Goal: Transaction & Acquisition: Download file/media

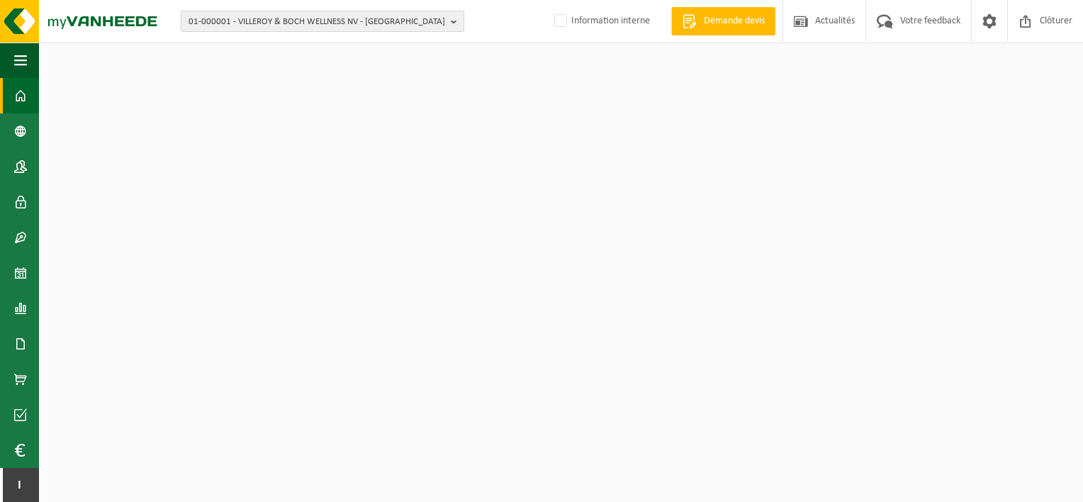
click at [242, 18] on span "01-000001 - VILLEROY & BOCH WELLNESS NV - [GEOGRAPHIC_DATA]" at bounding box center [317, 21] width 257 height 21
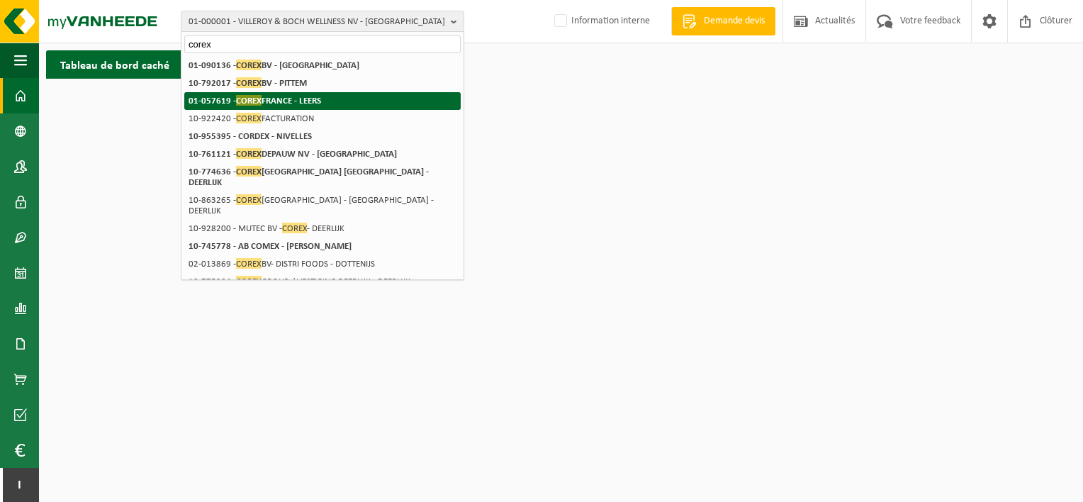
type input "corex"
click at [274, 96] on strong "01-057619 - COREX [GEOGRAPHIC_DATA] - LEERS" at bounding box center [255, 100] width 133 height 11
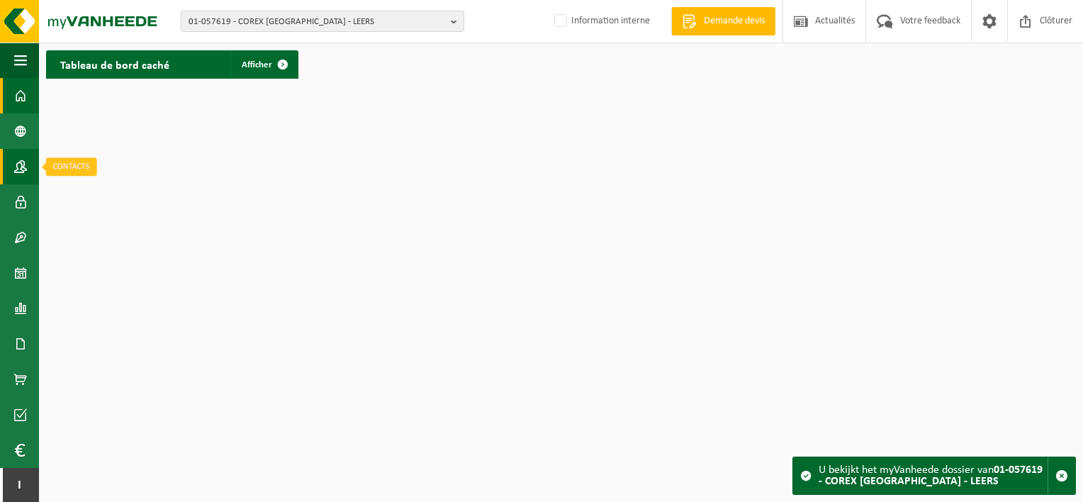
click at [21, 159] on span at bounding box center [20, 166] width 13 height 35
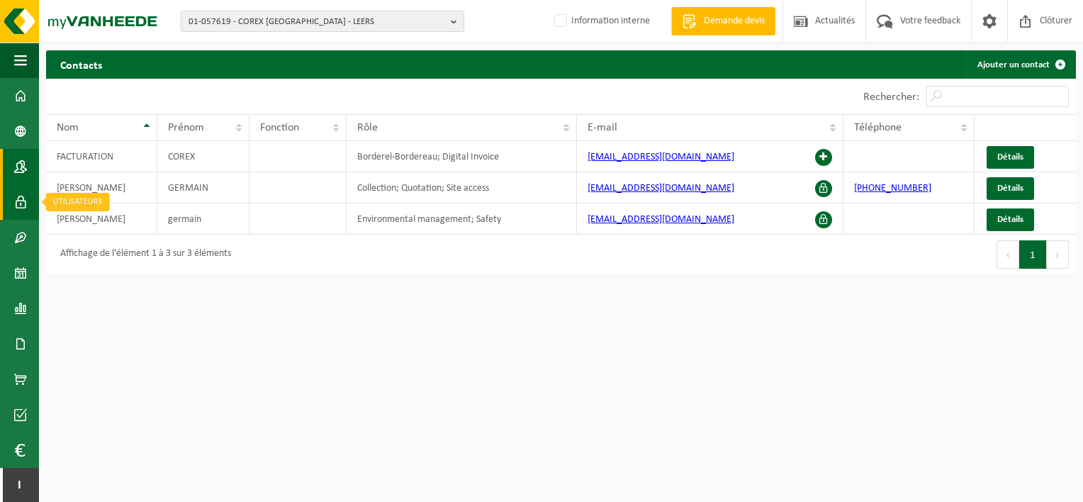
click at [17, 196] on span at bounding box center [20, 201] width 13 height 35
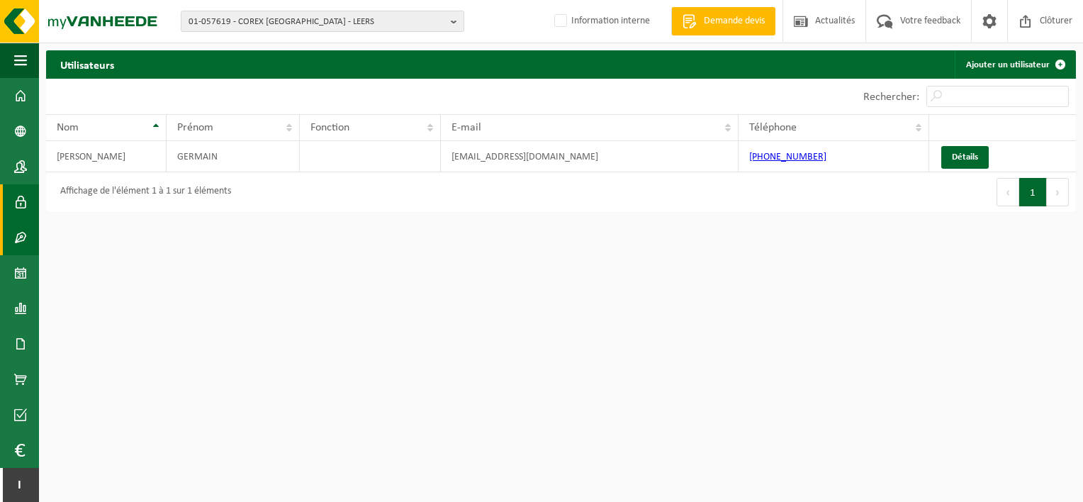
click at [17, 233] on span at bounding box center [20, 237] width 13 height 35
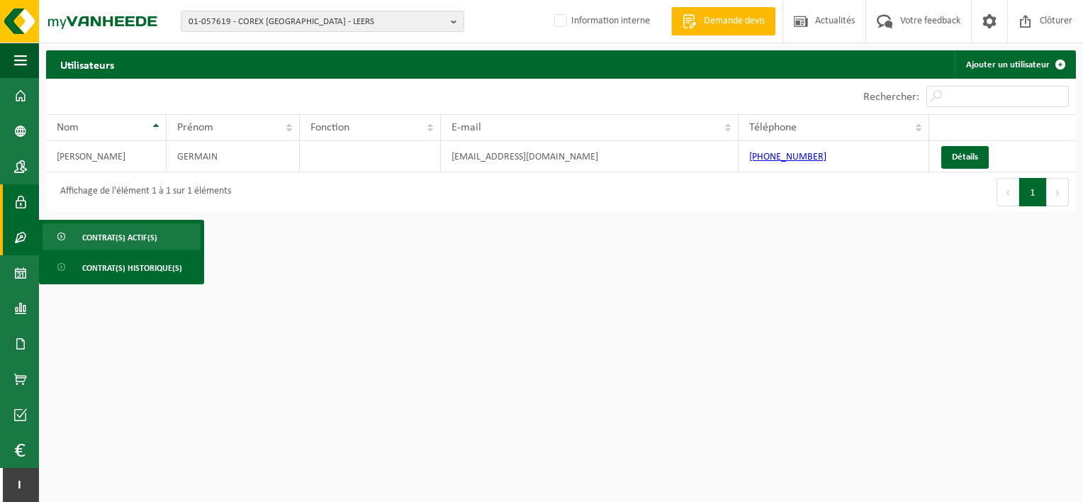
click at [82, 237] on span "Contrat(s) actif(s)" at bounding box center [119, 237] width 75 height 27
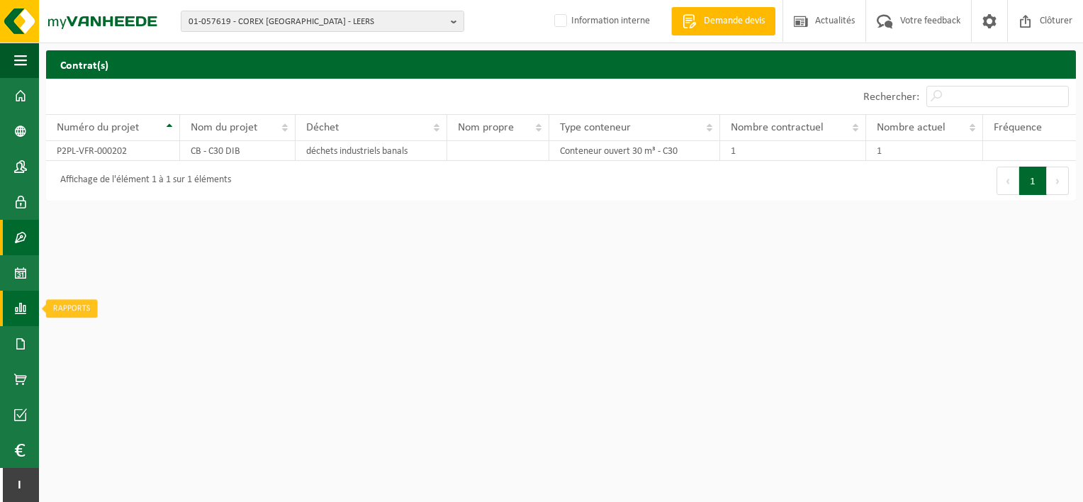
click at [18, 316] on span at bounding box center [20, 308] width 13 height 35
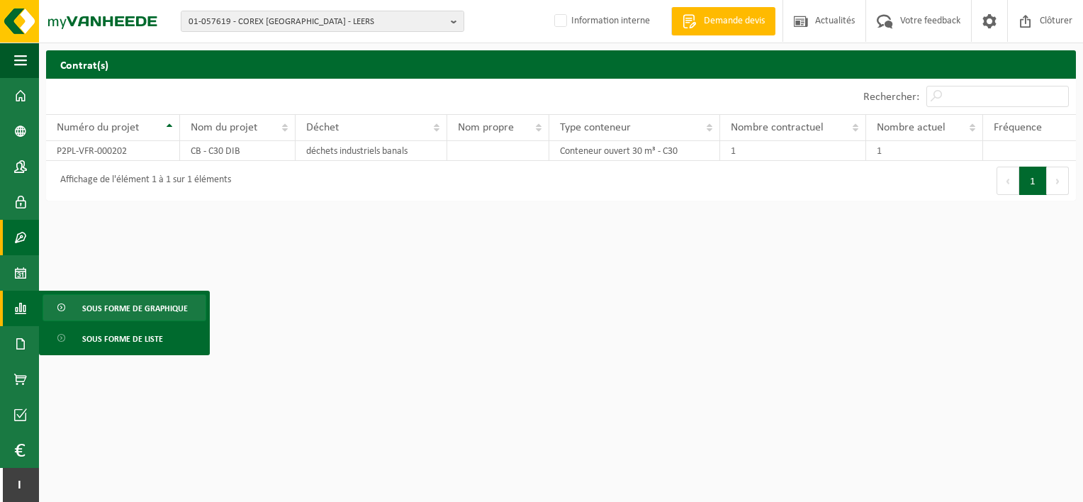
click at [63, 309] on span at bounding box center [62, 308] width 11 height 27
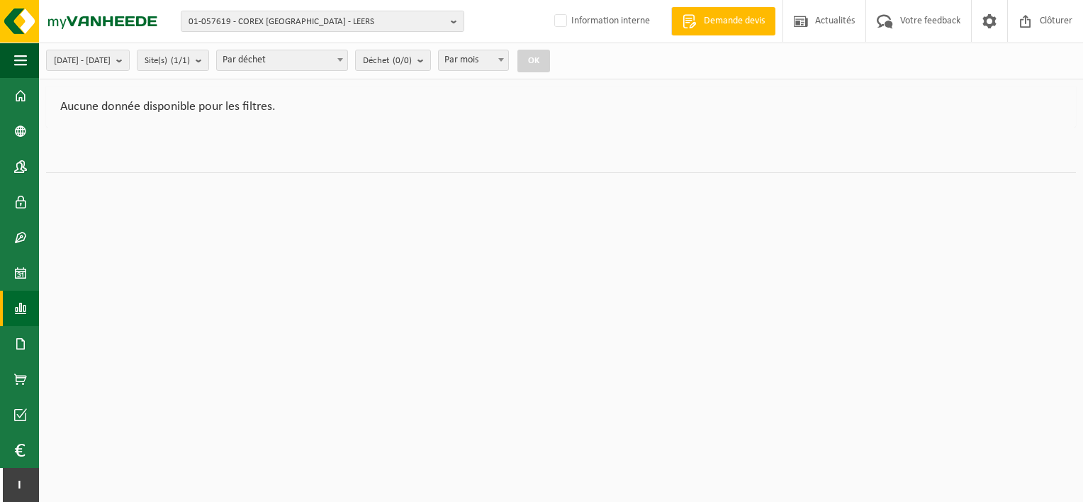
click at [508, 67] on span "Par mois" at bounding box center [473, 60] width 69 height 20
select select "3"
click at [412, 61] on count "(0/0)" at bounding box center [402, 60] width 19 height 9
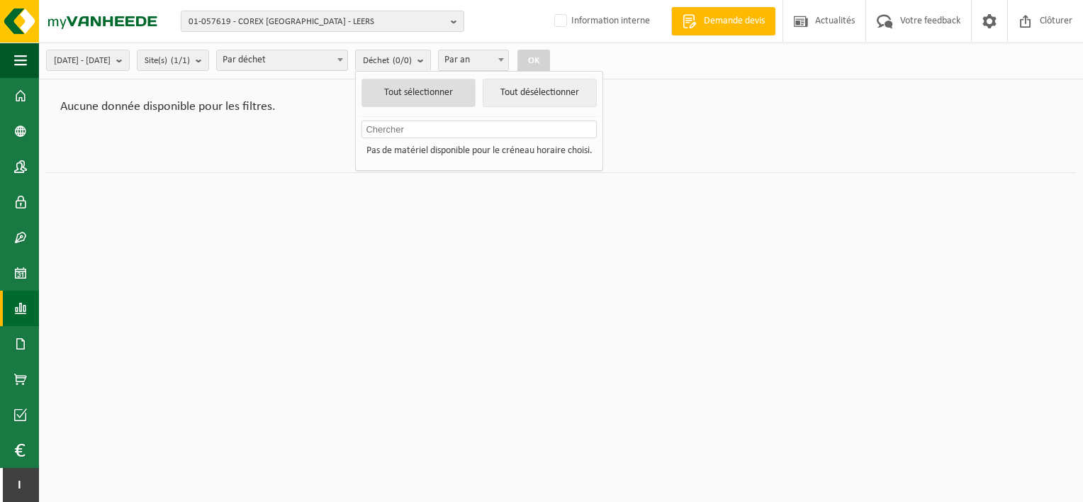
click at [444, 87] on button "Tout sélectionner" at bounding box center [419, 93] width 114 height 28
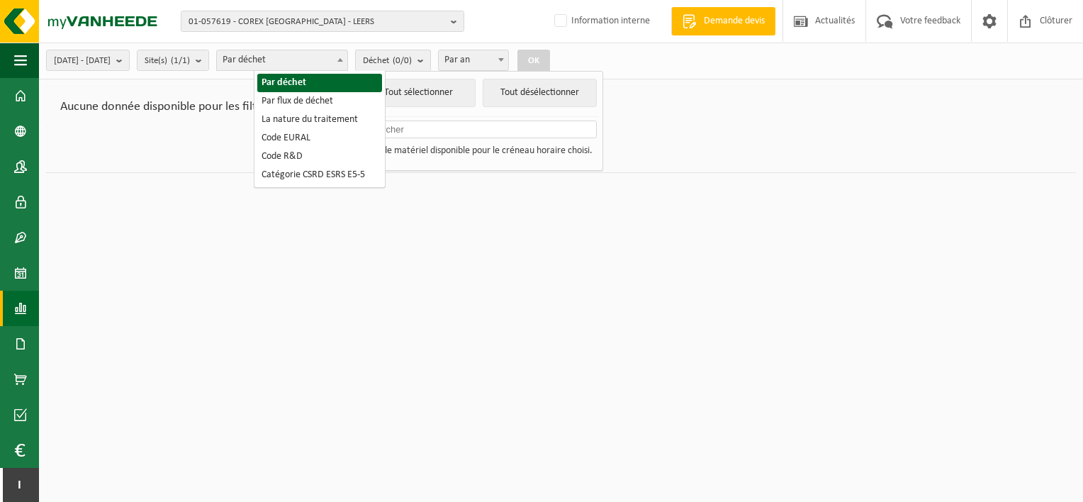
click at [347, 60] on span "Par déchet" at bounding box center [282, 60] width 130 height 20
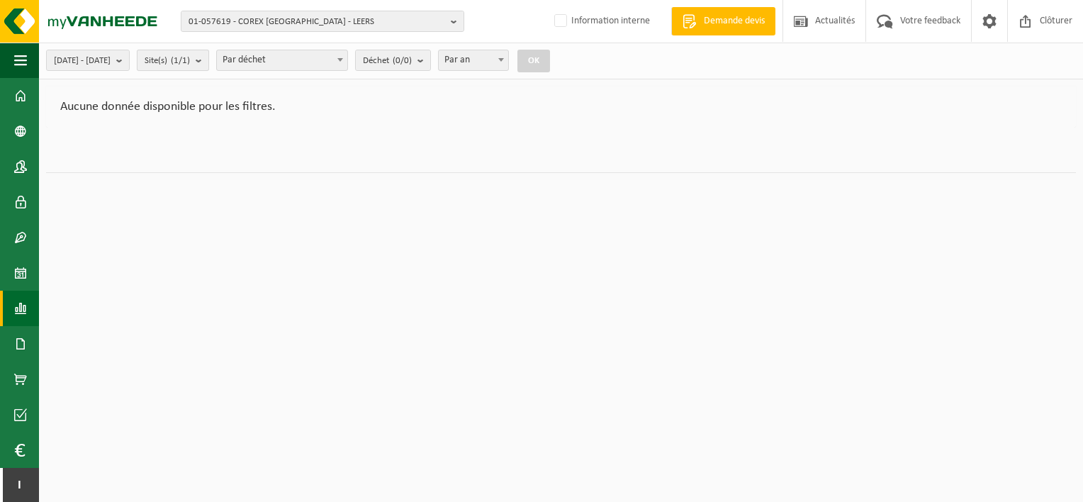
click at [208, 61] on b "submit" at bounding box center [202, 60] width 13 height 20
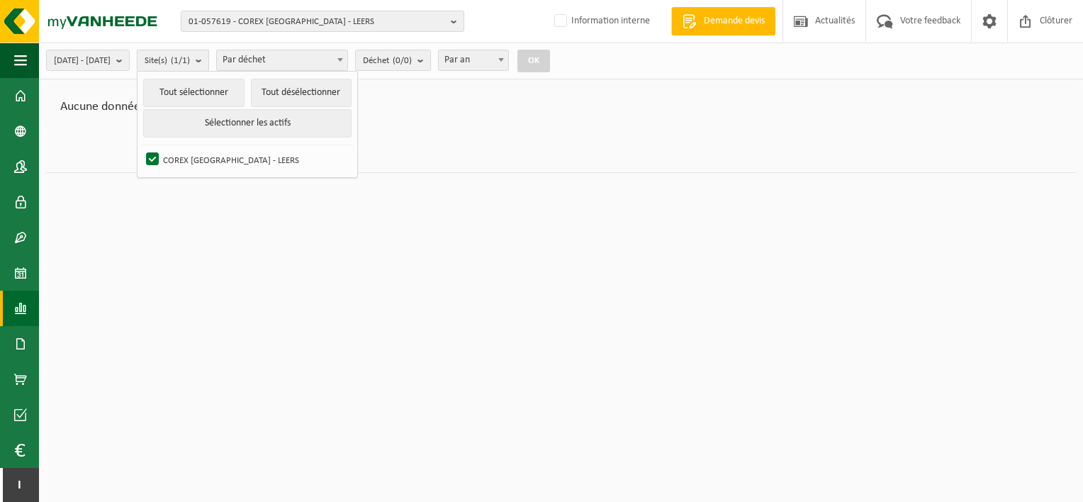
click at [208, 61] on b "submit" at bounding box center [202, 60] width 13 height 21
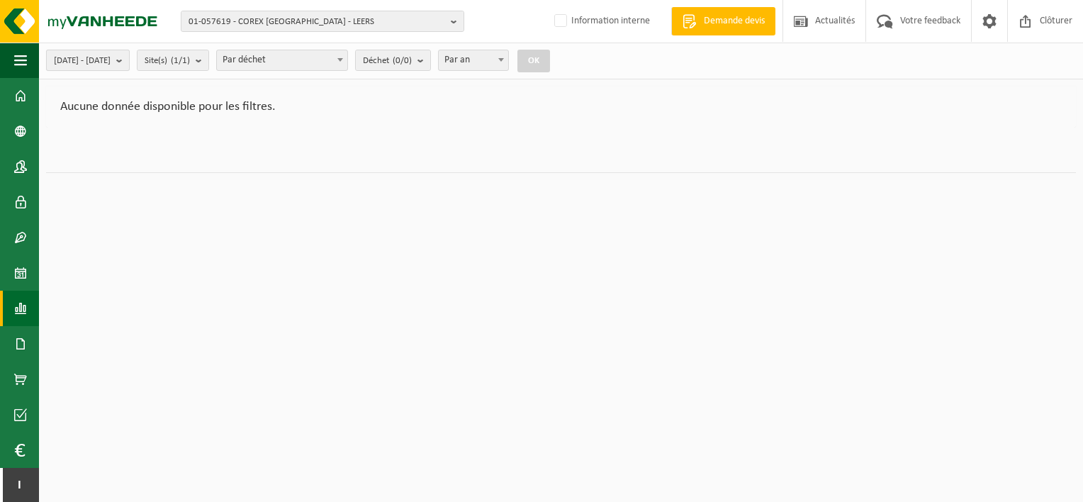
click at [129, 56] on b "submit" at bounding box center [122, 60] width 13 height 20
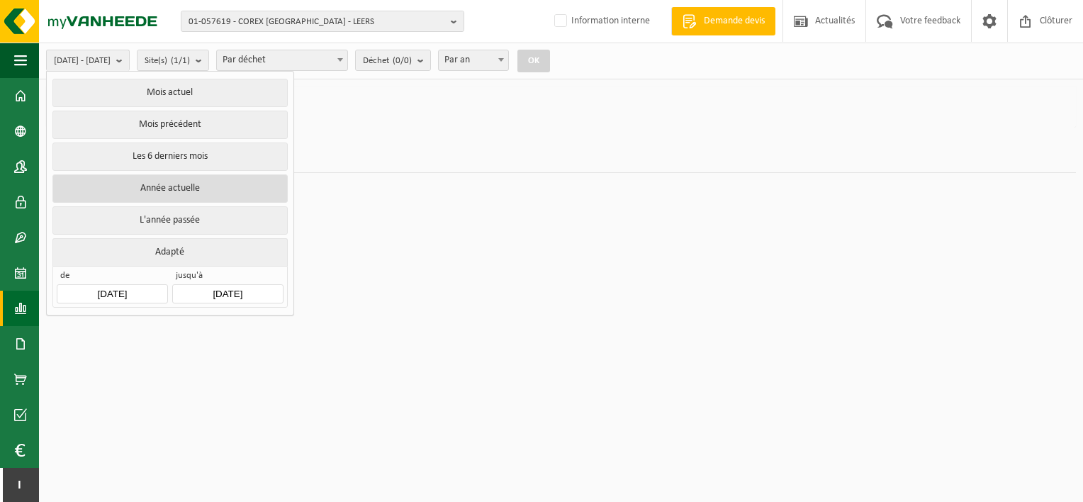
click at [160, 181] on button "Année actuelle" at bounding box center [169, 188] width 235 height 28
type input "2025-01-01"
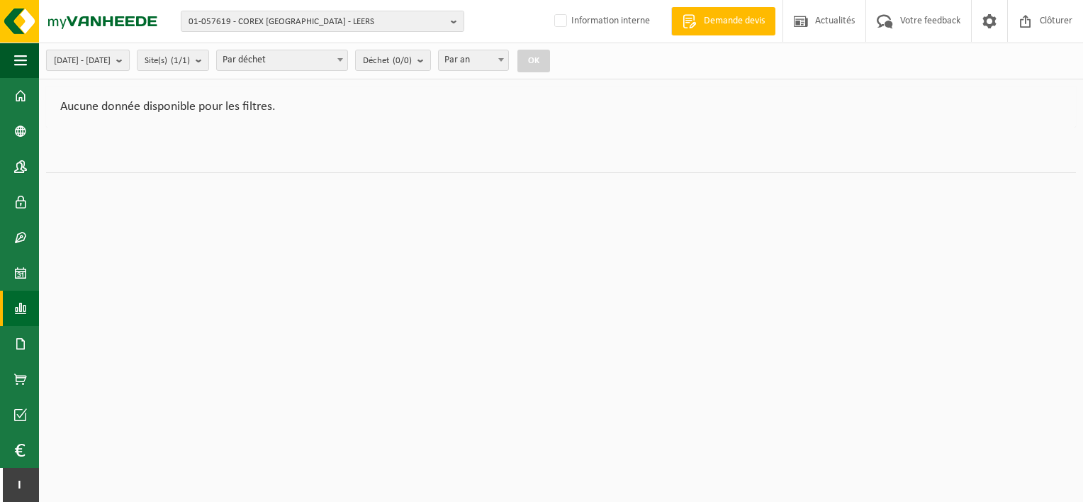
click at [111, 60] on span "2025-01-01 - 2025-09-30" at bounding box center [82, 60] width 57 height 21
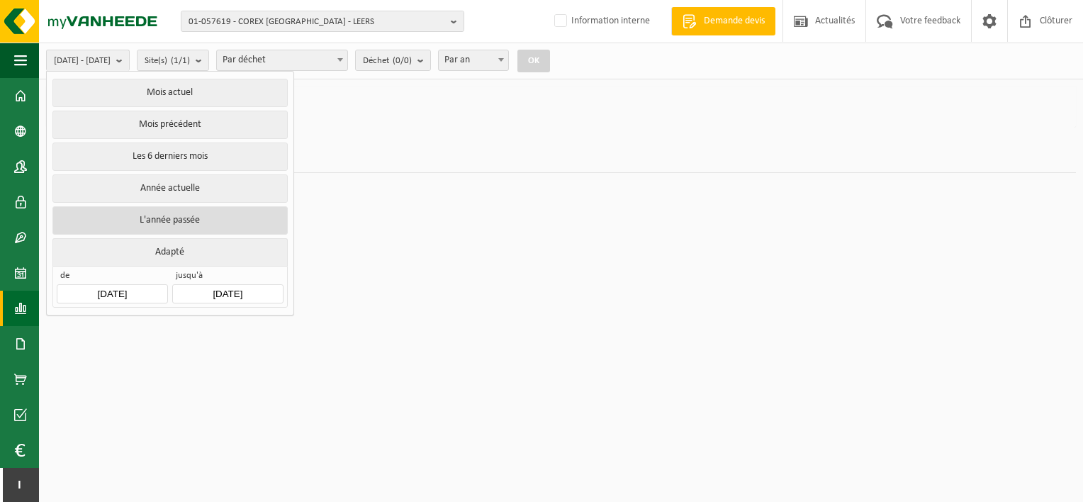
click at [161, 223] on button "L'année passée" at bounding box center [169, 220] width 235 height 28
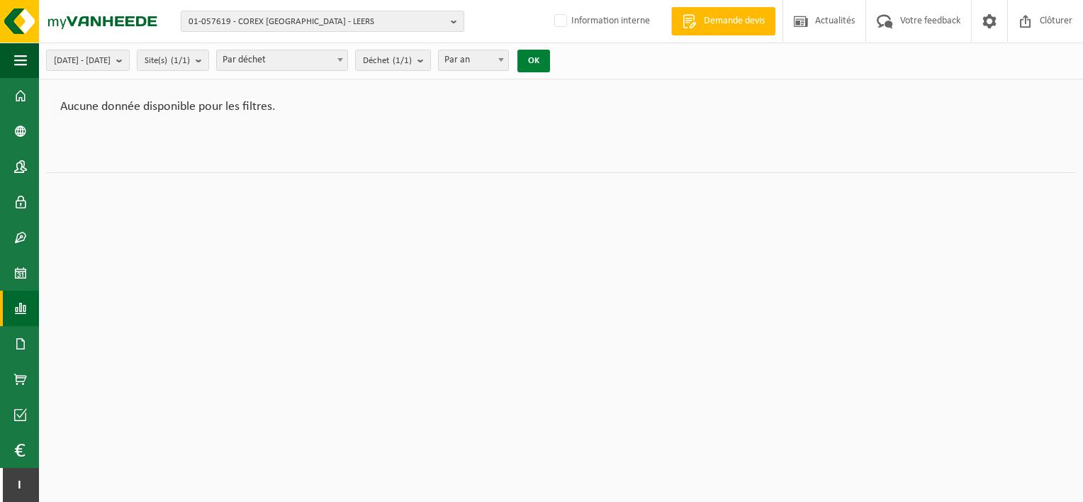
click at [550, 62] on button "OK" at bounding box center [533, 61] width 33 height 23
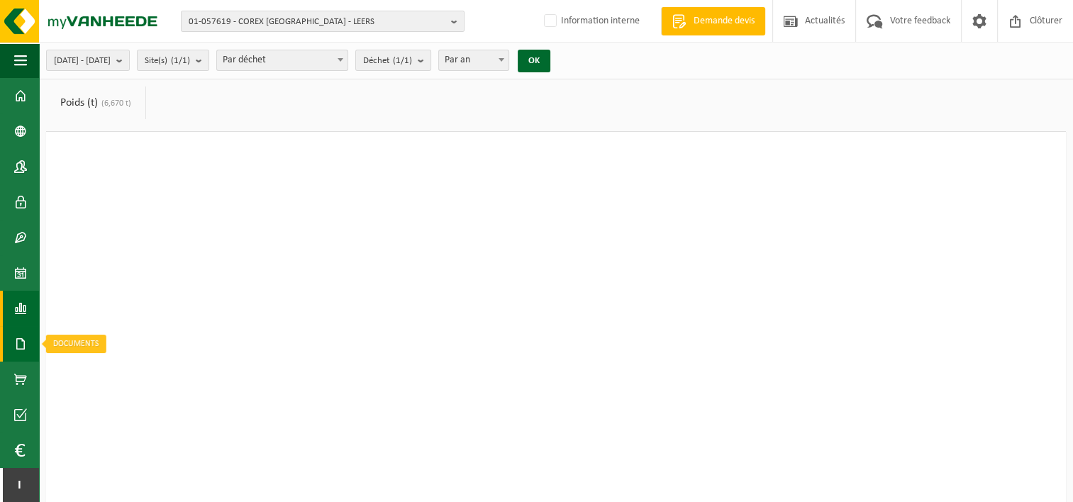
click at [23, 354] on span at bounding box center [20, 343] width 13 height 35
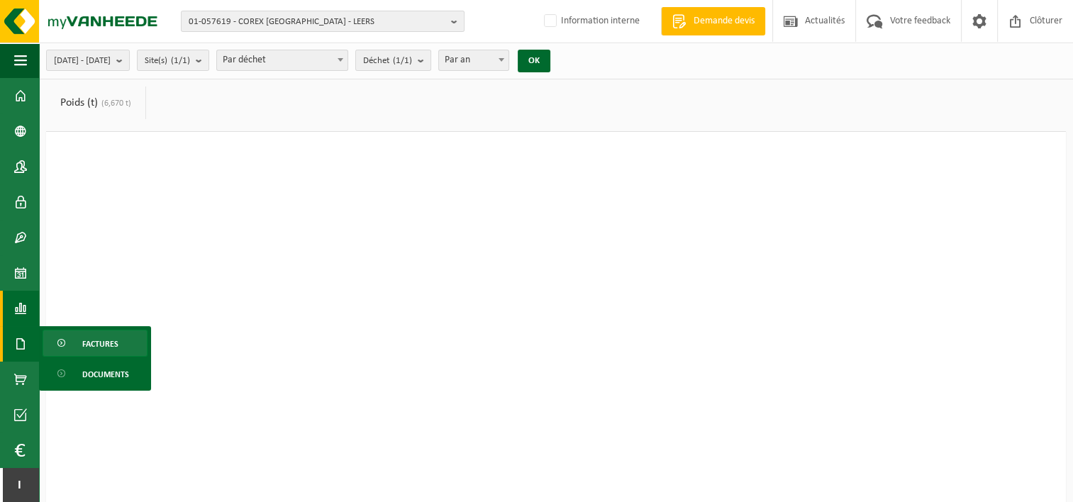
click at [67, 347] on span at bounding box center [62, 343] width 11 height 27
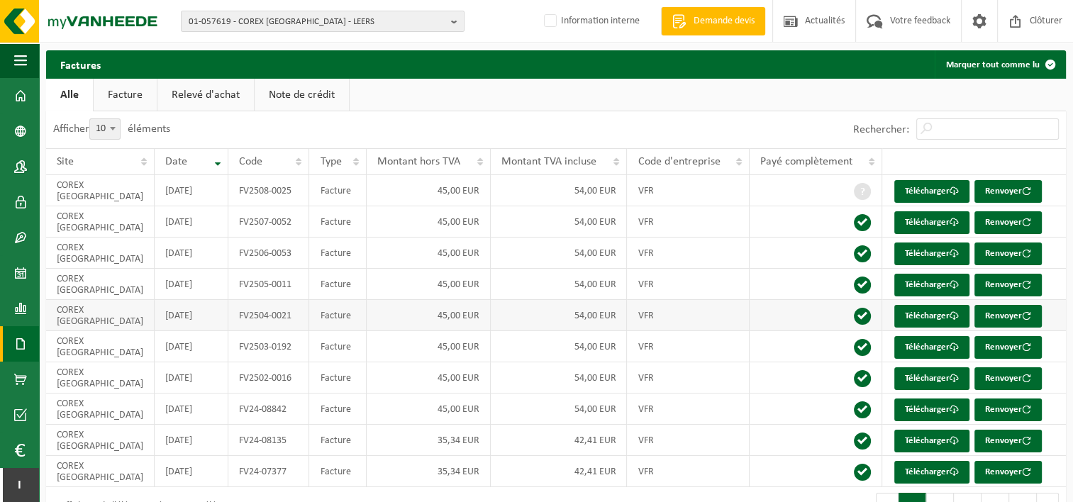
scroll to position [37, 0]
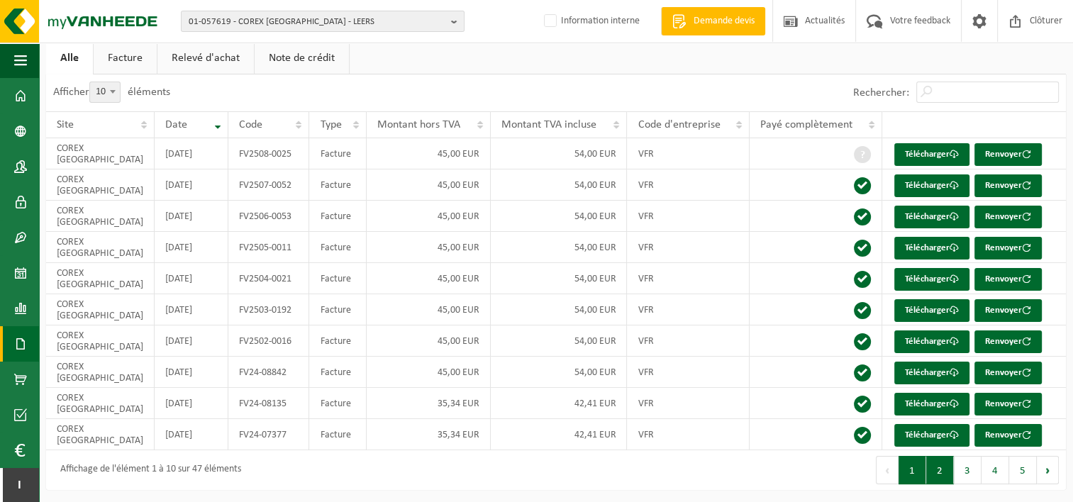
click at [938, 464] on button "2" at bounding box center [940, 470] width 28 height 28
click at [924, 341] on link "Télécharger" at bounding box center [931, 341] width 75 height 23
click at [910, 463] on button "1" at bounding box center [912, 470] width 28 height 28
